Goal: Complete application form

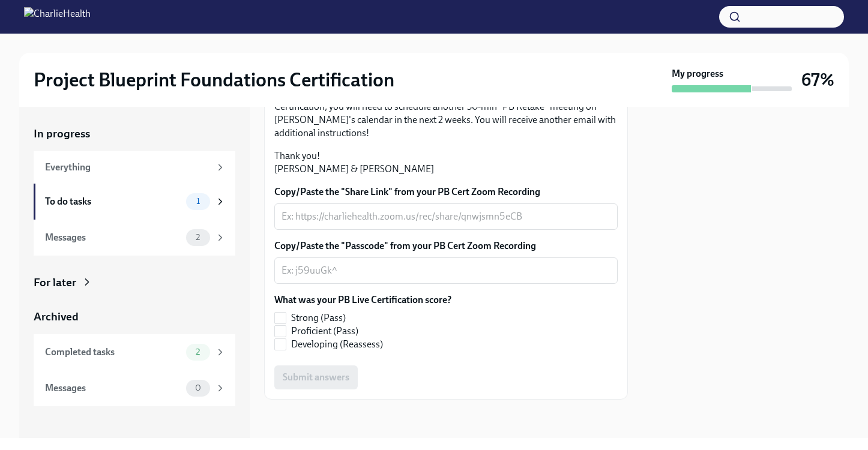
scroll to position [321, 0]
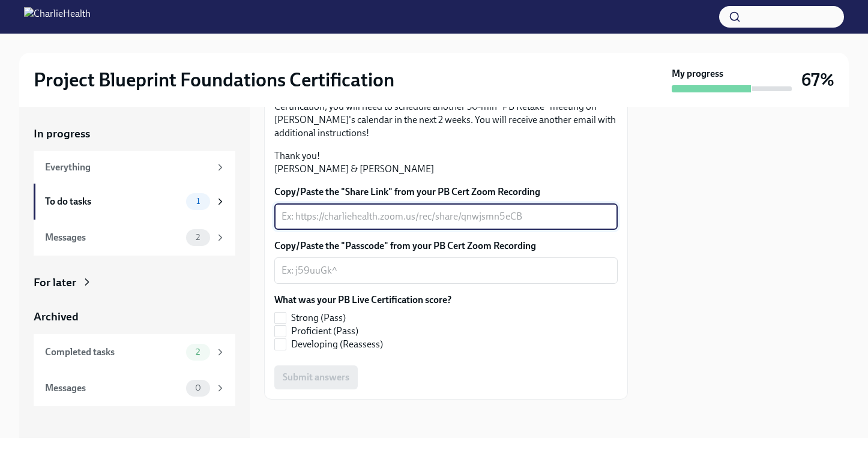
click at [346, 224] on textarea "Copy/Paste the "Share Link" from your PB Cert Zoom Recording" at bounding box center [445, 216] width 329 height 14
paste textarea "[URL][DOMAIN_NAME]"
type textarea "[URL][DOMAIN_NAME]"
paste textarea "[PERSON_NAME] is inviting you to a scheduled Zoom meeting. Topic: PB Live Cert …"
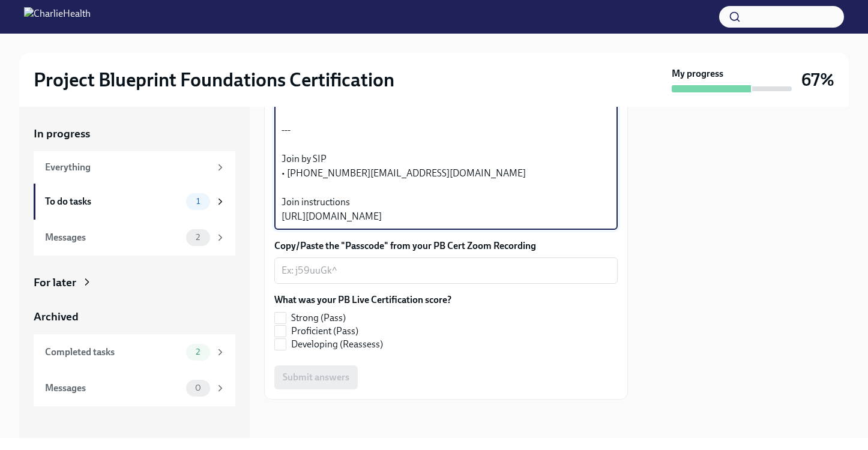
scroll to position [423, 0]
click at [384, 224] on textarea "[PERSON_NAME] is inviting you to a scheduled Zoom meeting. Topic: PB Live Cert …" at bounding box center [445, 152] width 329 height 144
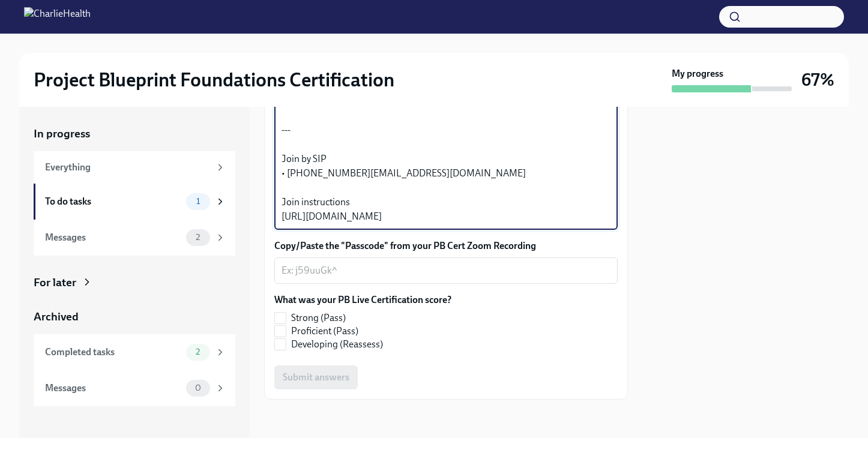
scroll to position [188, 0]
click at [394, 221] on textarea "[PERSON_NAME] is inviting you to a scheduled Zoom meeting. Topic: PB Live Cert …" at bounding box center [445, 152] width 329 height 144
drag, startPoint x: 380, startPoint y: 222, endPoint x: 267, endPoint y: 173, distance: 122.9
click at [267, 173] on div "Hi [PERSON_NAME]! Thank you for completing your scheduled Project Blueprint Liv…" at bounding box center [446, 107] width 364 height 583
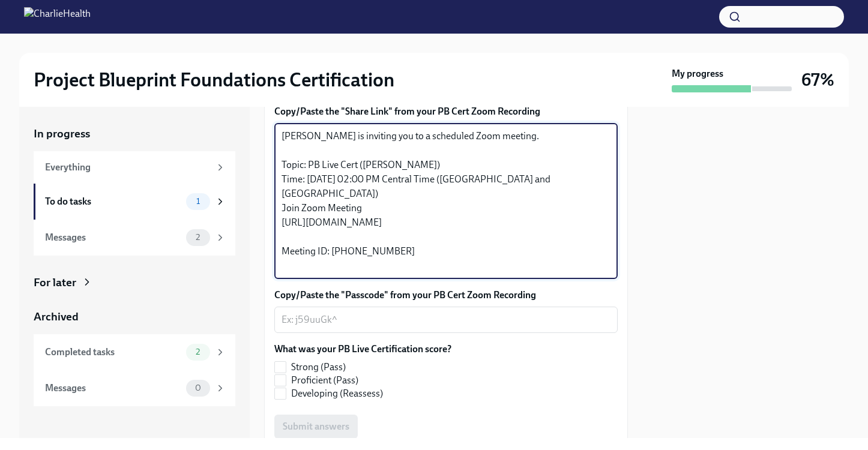
scroll to position [326, 0]
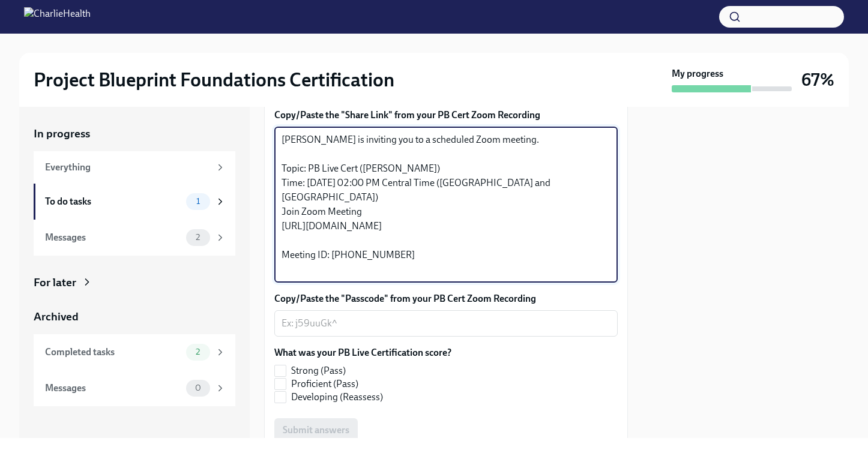
click at [295, 277] on textarea "[PERSON_NAME] is inviting you to a scheduled Zoom meeting. Topic: PB Live Cert …" at bounding box center [445, 205] width 329 height 144
click at [384, 277] on textarea "[PERSON_NAME] is inviting you to a scheduled Zoom meeting. Topic: PB Live Cert …" at bounding box center [445, 205] width 329 height 144
drag, startPoint x: 373, startPoint y: 288, endPoint x: 269, endPoint y: 219, distance: 124.7
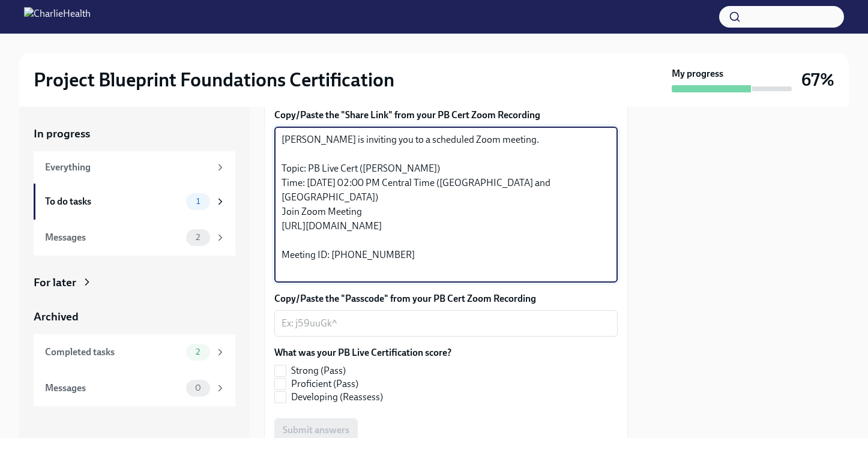
click at [269, 219] on div "Hi [PERSON_NAME]! Thank you for completing your scheduled Project Blueprint Liv…" at bounding box center [446, 160] width 364 height 583
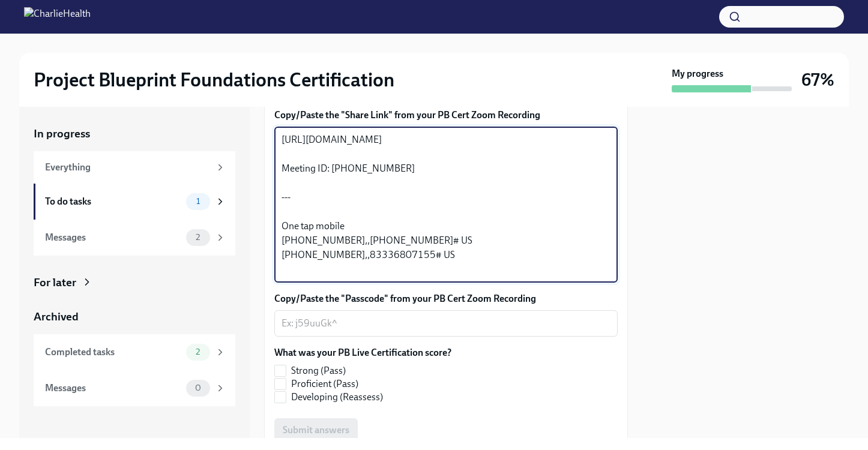
click at [334, 248] on textarea "[URL][DOMAIN_NAME] Meeting ID: [PHONE_NUMBER] --- One tap mobile [PHONE_NUMBER]…" at bounding box center [445, 205] width 329 height 144
click at [308, 256] on textarea "[URL][DOMAIN_NAME] Meeting ID: [PHONE_NUMBER] --- One tap mobile [PHONE_NUMBER]…" at bounding box center [445, 205] width 329 height 144
type textarea "[URL][DOMAIN_NAME] Meeting ID: [PHONE_NUMBER] --- One tap mobile [PHONE_NUMBER]…"
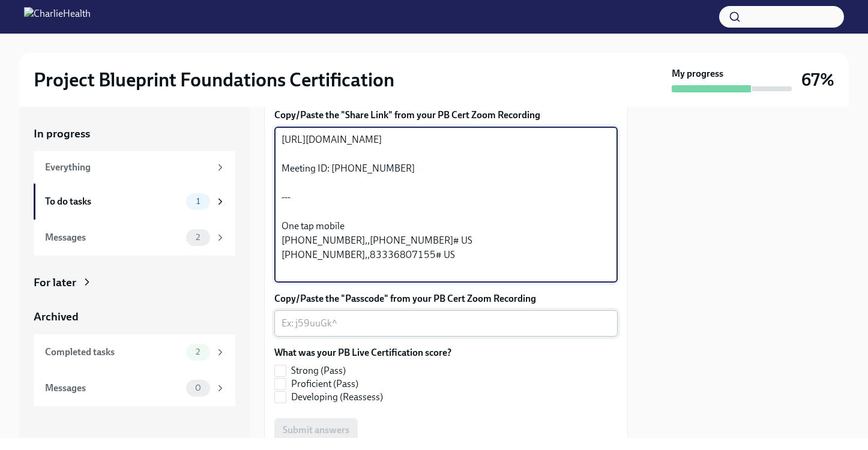
click at [330, 331] on textarea "Copy/Paste the "Passcode" from your PB Cert Zoom Recording" at bounding box center [445, 323] width 329 height 14
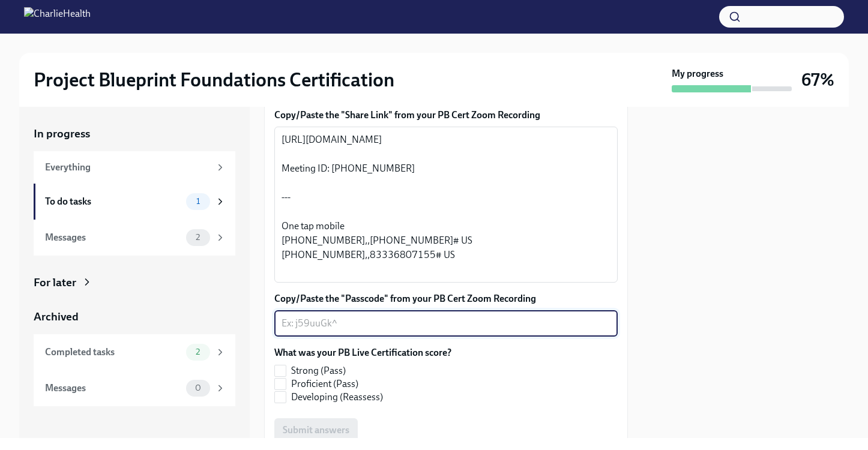
paste textarea "Meeting ID: 833 3680 7155"
type textarea "Meeting ID: 833 3680 7155"
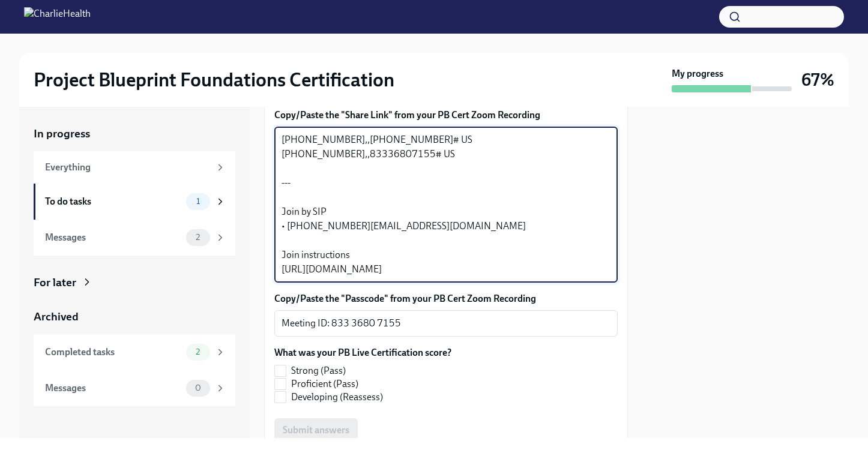
scroll to position [130, 0]
drag, startPoint x: 283, startPoint y: 254, endPoint x: 560, endPoint y: 361, distance: 297.1
click at [560, 283] on div "[URL][DOMAIN_NAME] Meeting ID: [PHONE_NUMBER] --- One tap mobile [PHONE_NUMBER]…" at bounding box center [445, 205] width 343 height 156
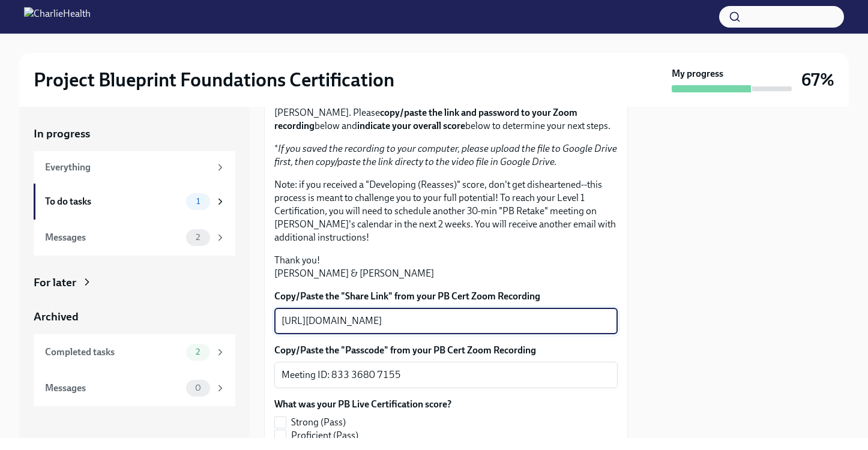
scroll to position [333, 0]
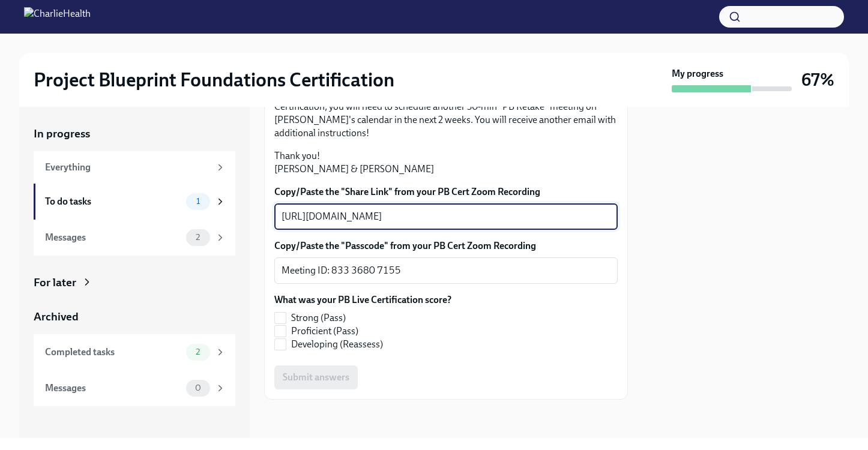
type textarea "[URL][DOMAIN_NAME]"
click at [355, 338] on span "Proficient (Pass)" at bounding box center [324, 331] width 67 height 13
click at [286, 337] on input "Proficient (Pass)" at bounding box center [280, 331] width 11 height 11
checkbox input "true"
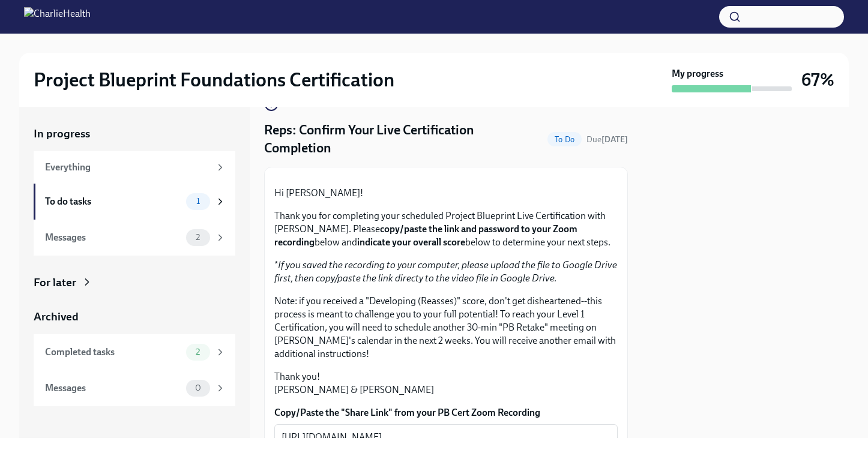
scroll to position [333, 0]
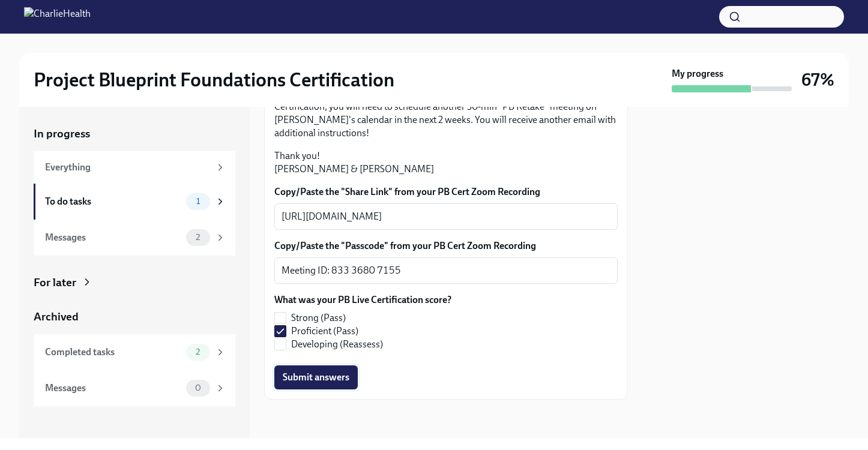
click at [336, 382] on span "Submit answers" at bounding box center [316, 378] width 67 height 12
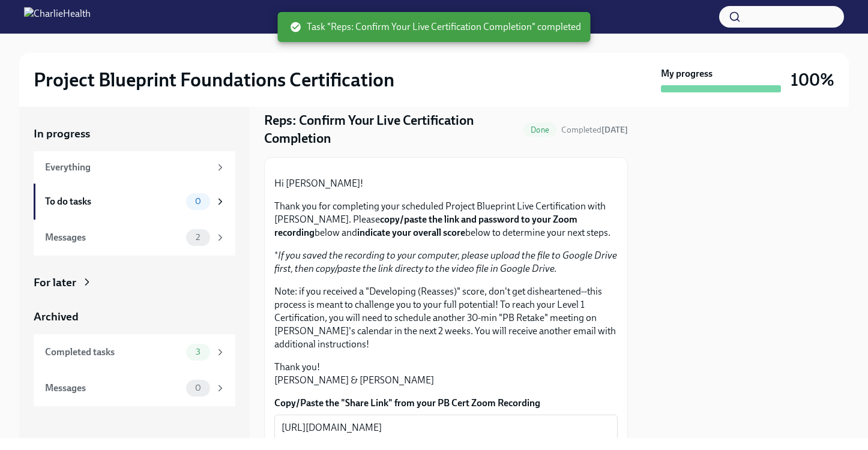
scroll to position [0, 0]
